Goal: Book appointment/travel/reservation

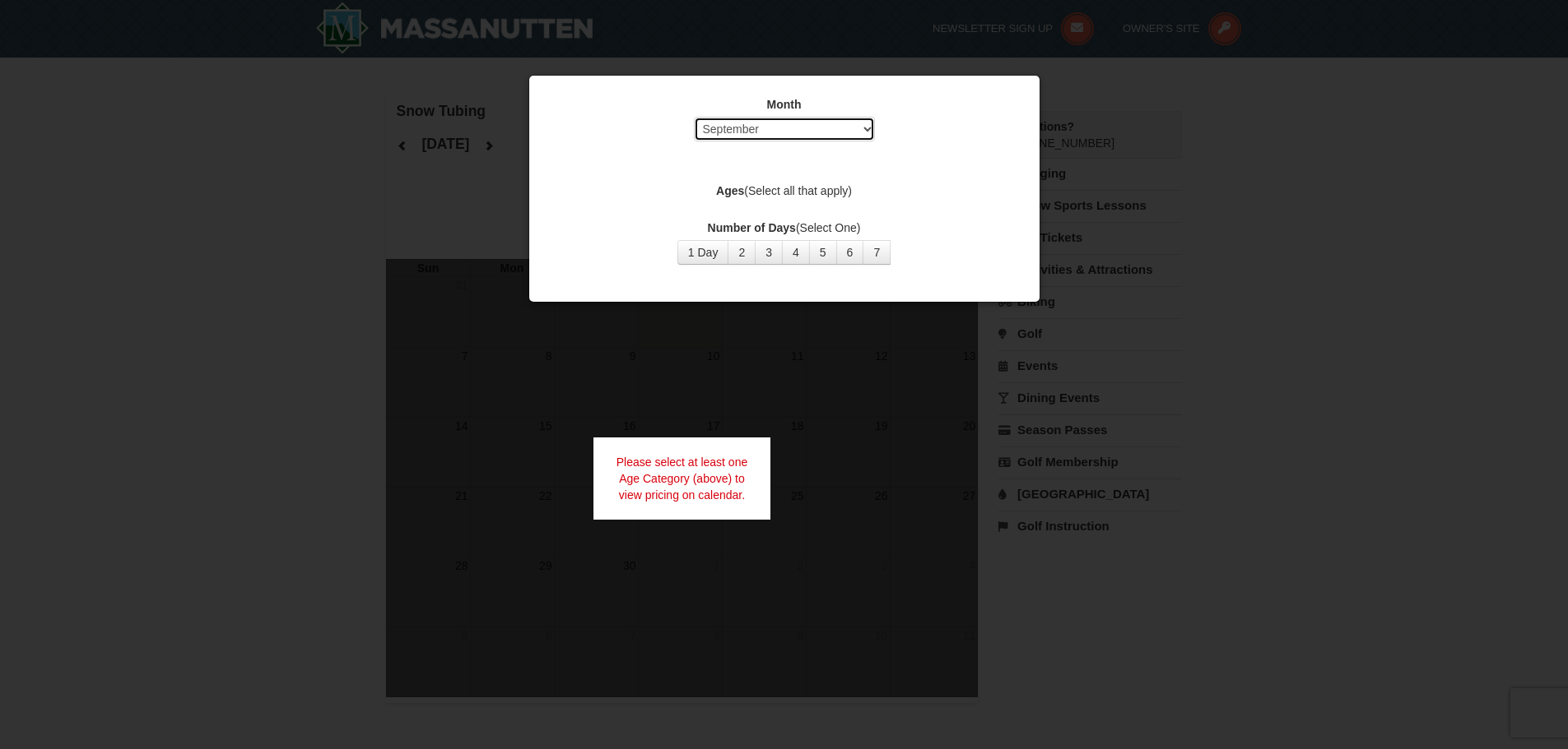
click at [865, 134] on select "Select September October November December January February March April May Jun…" at bounding box center [784, 128] width 181 height 24
select select "12"
click at [694, 117] on select "Select September October November December January February March April May Jun…" at bounding box center [784, 128] width 181 height 24
click at [786, 191] on label "Ages (Select all that apply)" at bounding box center [784, 191] width 469 height 16
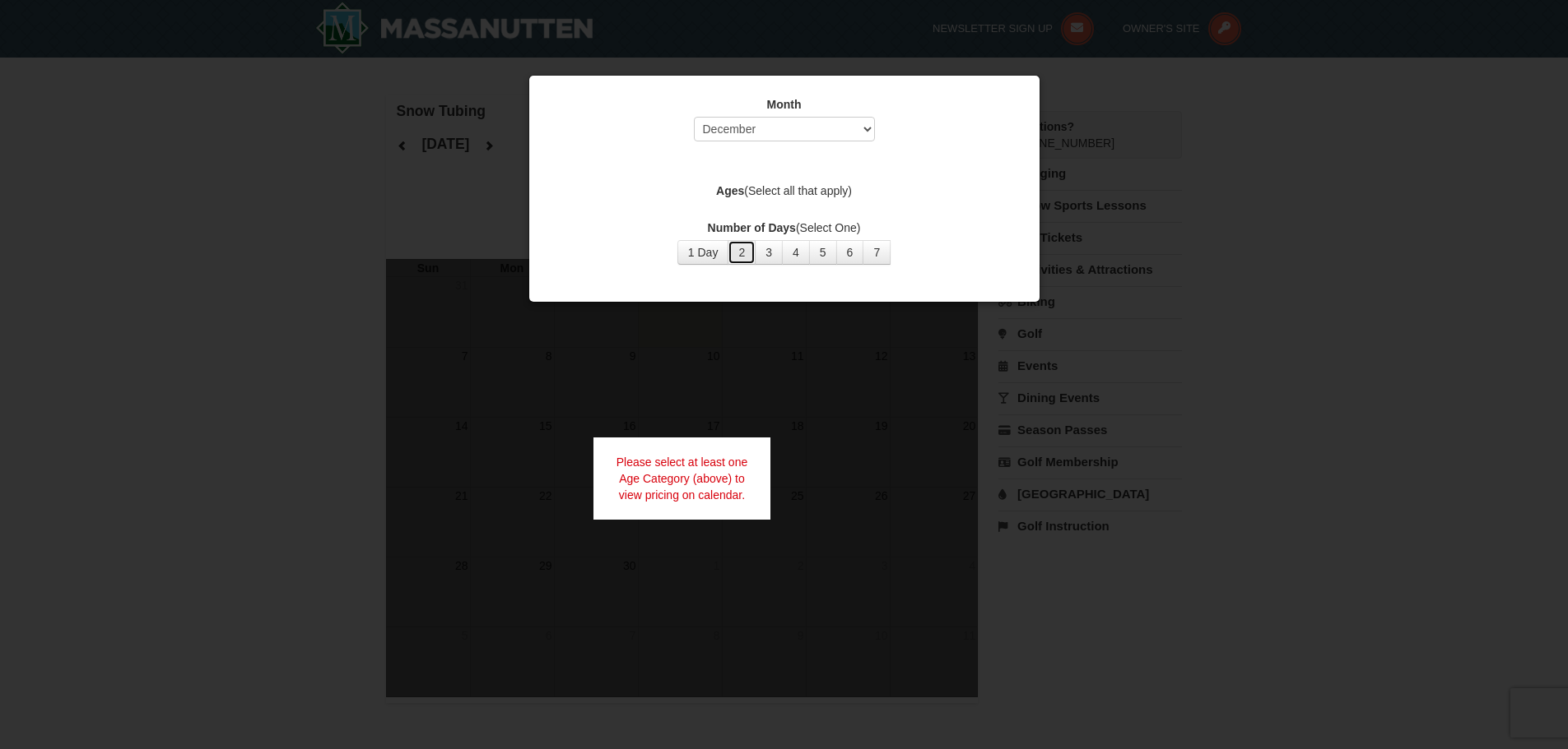
click at [741, 252] on button "2" at bounding box center [741, 252] width 28 height 24
click at [911, 210] on div "Month Select September October November December January February March April M…" at bounding box center [784, 181] width 493 height 193
click at [860, 254] on button "6" at bounding box center [850, 252] width 28 height 24
click at [901, 244] on div "Number of Days (Select One) 1 Day 2 3 4 5 6 7 8 9 10 11 12 13 14 15" at bounding box center [784, 242] width 469 height 45
click at [956, 249] on div "Number of Days (Select One) 1 Day 2 3 4 5 6 7 8 9 10 11 12 13 14 15" at bounding box center [784, 242] width 469 height 45
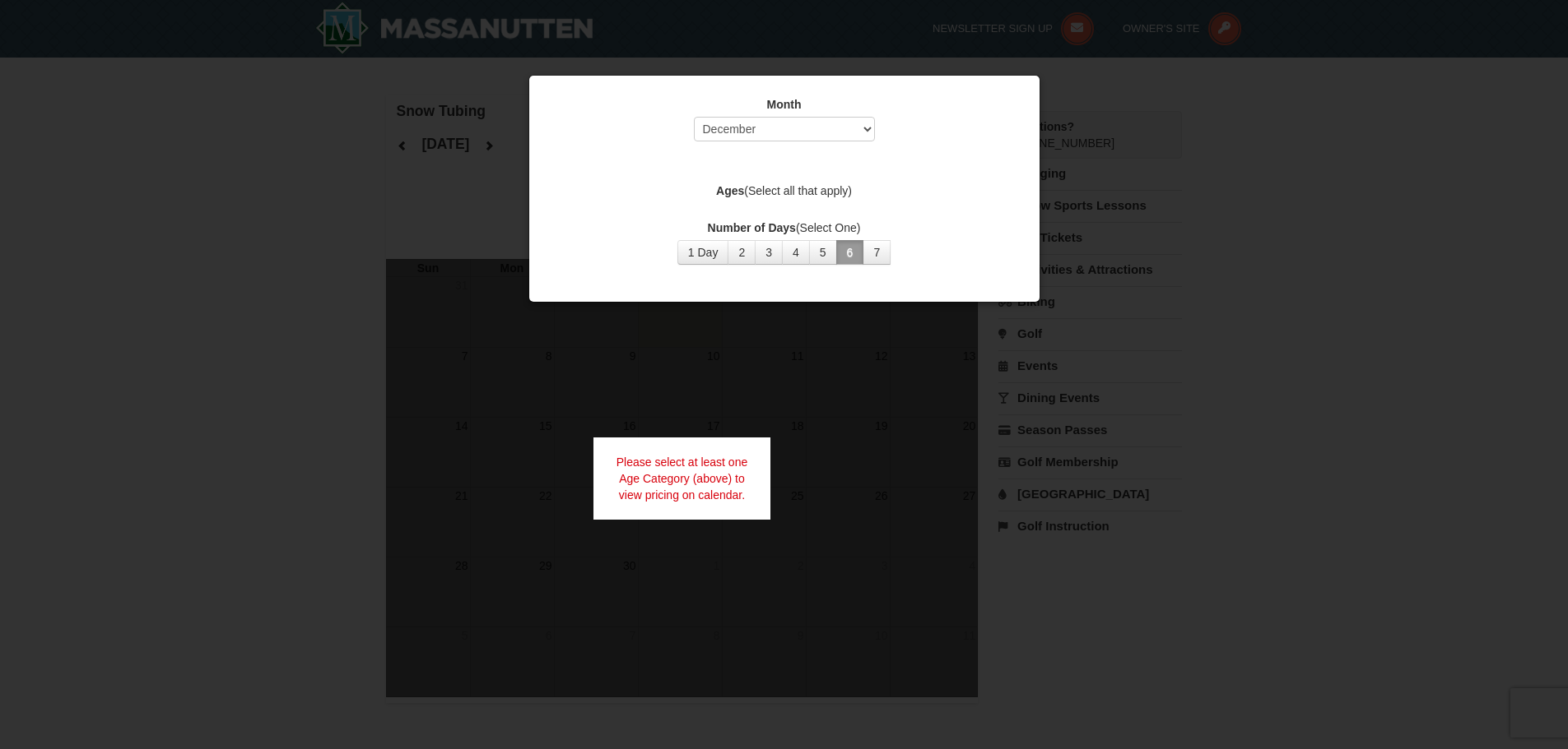
click at [941, 267] on div "Month Select September October November December January February March April M…" at bounding box center [784, 181] width 493 height 193
click at [872, 281] on div "Month Select September October November December January February March April M…" at bounding box center [784, 189] width 512 height 228
click at [967, 234] on label "Number of Days (Select One)" at bounding box center [784, 228] width 469 height 16
click at [1227, 209] on div at bounding box center [784, 374] width 1568 height 749
click at [1228, 209] on div at bounding box center [784, 374] width 1568 height 749
